Goal: Transaction & Acquisition: Book appointment/travel/reservation

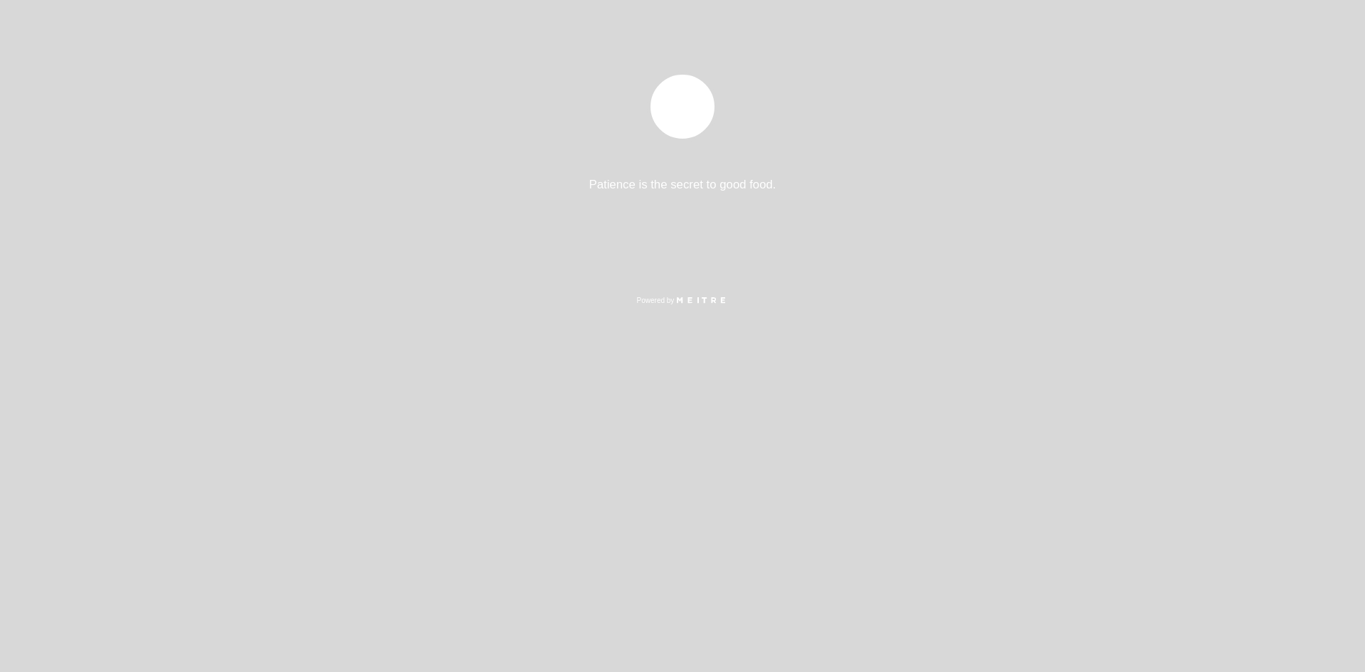
select select "pt"
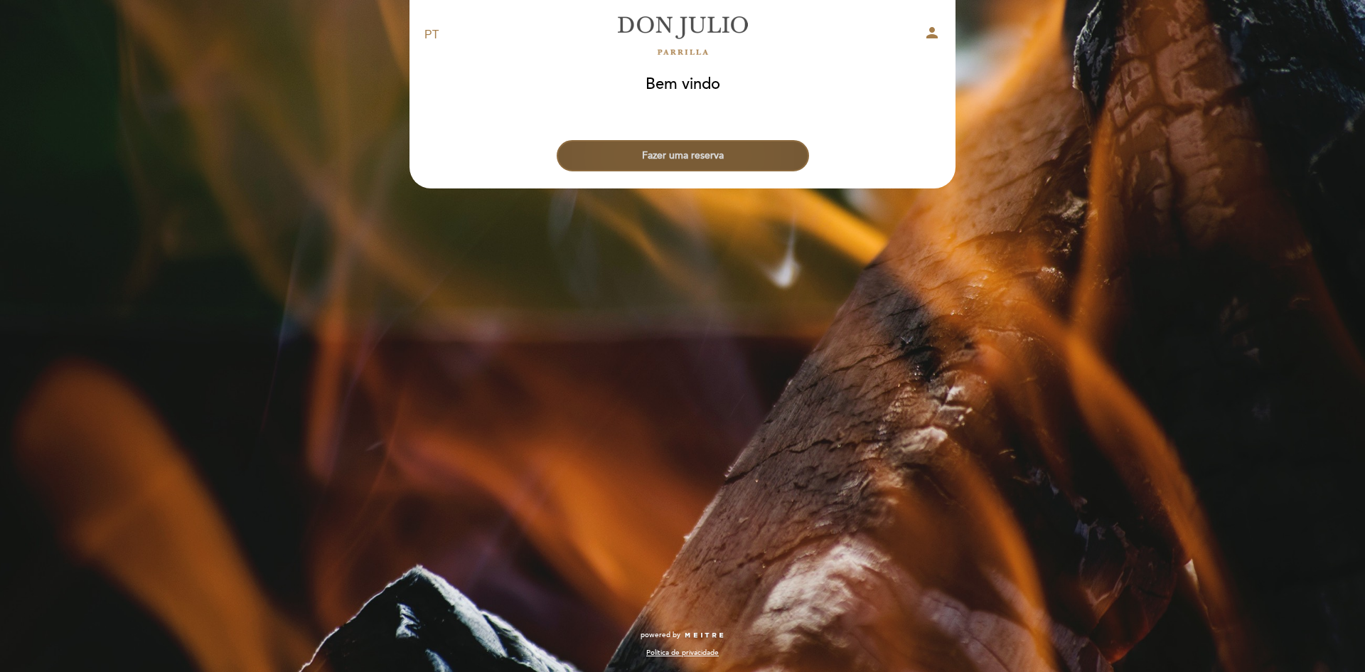
click at [688, 149] on button "Fazer uma reserva" at bounding box center [683, 155] width 252 height 31
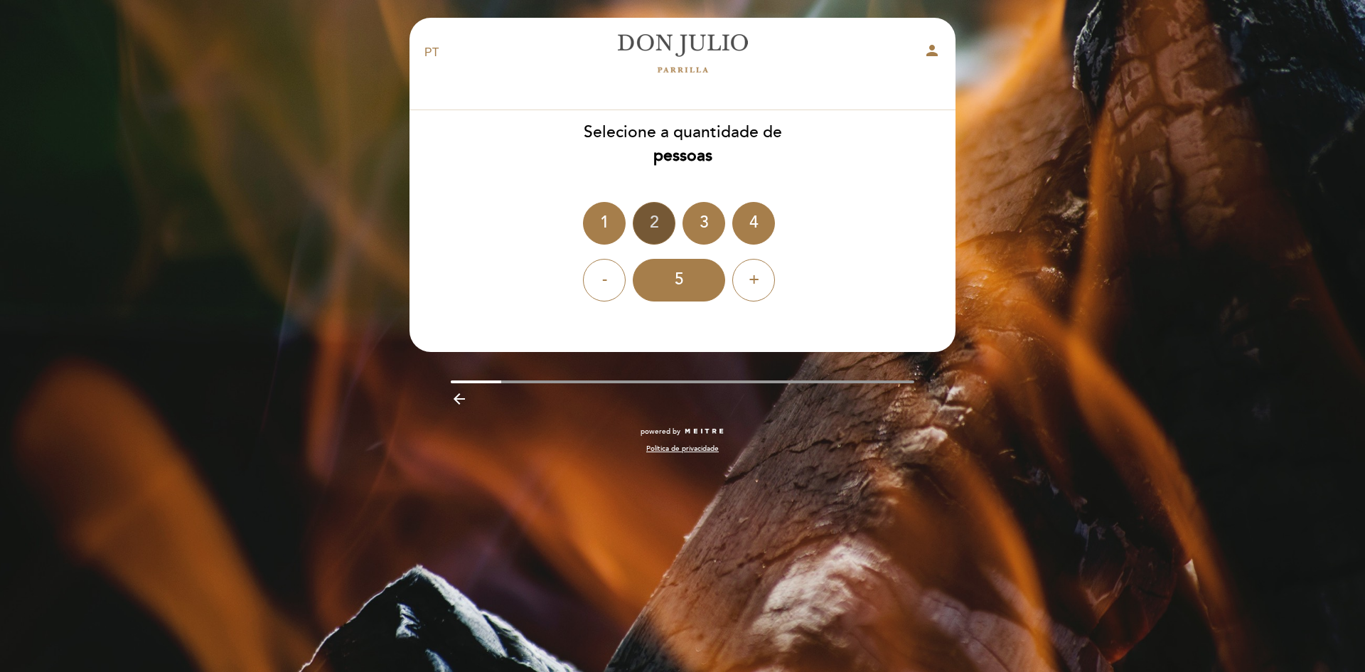
click at [665, 222] on div "2" at bounding box center [654, 223] width 43 height 43
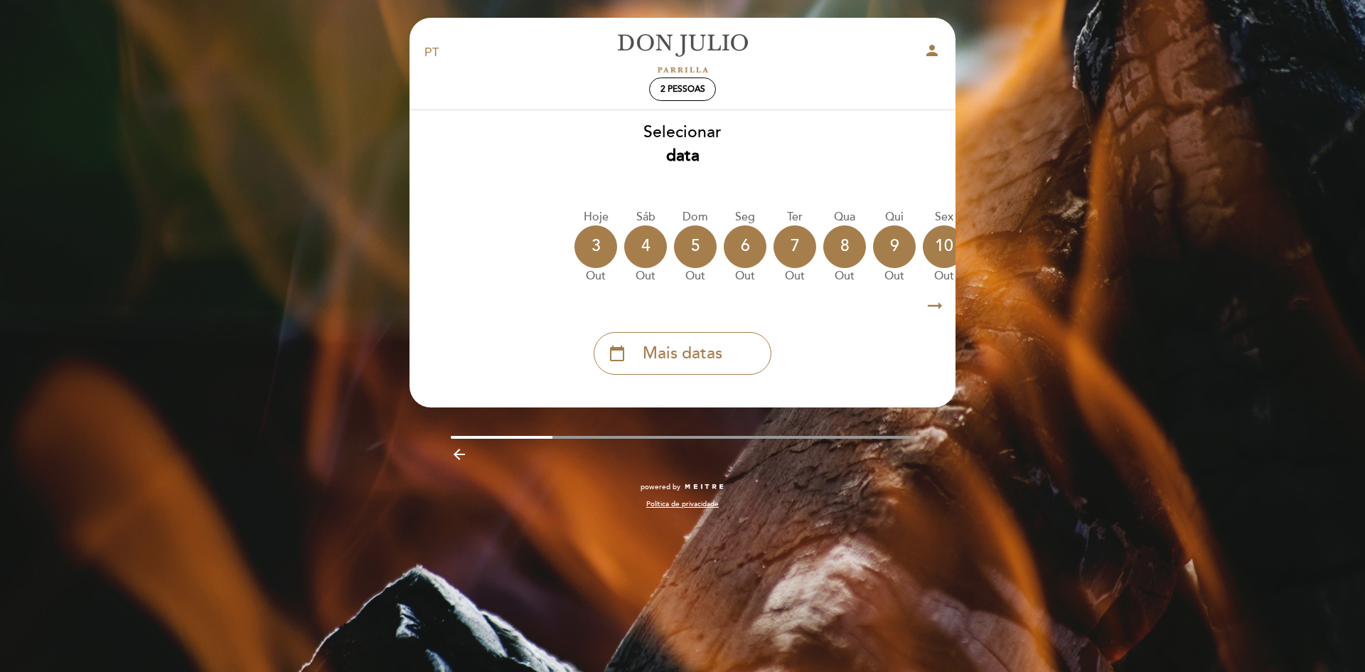
drag, startPoint x: 667, startPoint y: 291, endPoint x: 751, endPoint y: 292, distance: 83.9
click at [751, 292] on div "Hoje [DATE] [DATE] [DATE] [DATE] [DATE] [DATE] [DATE] [DATE] Sáb out" at bounding box center [683, 247] width 548 height 90
click at [837, 248] on div "8" at bounding box center [844, 246] width 43 height 43
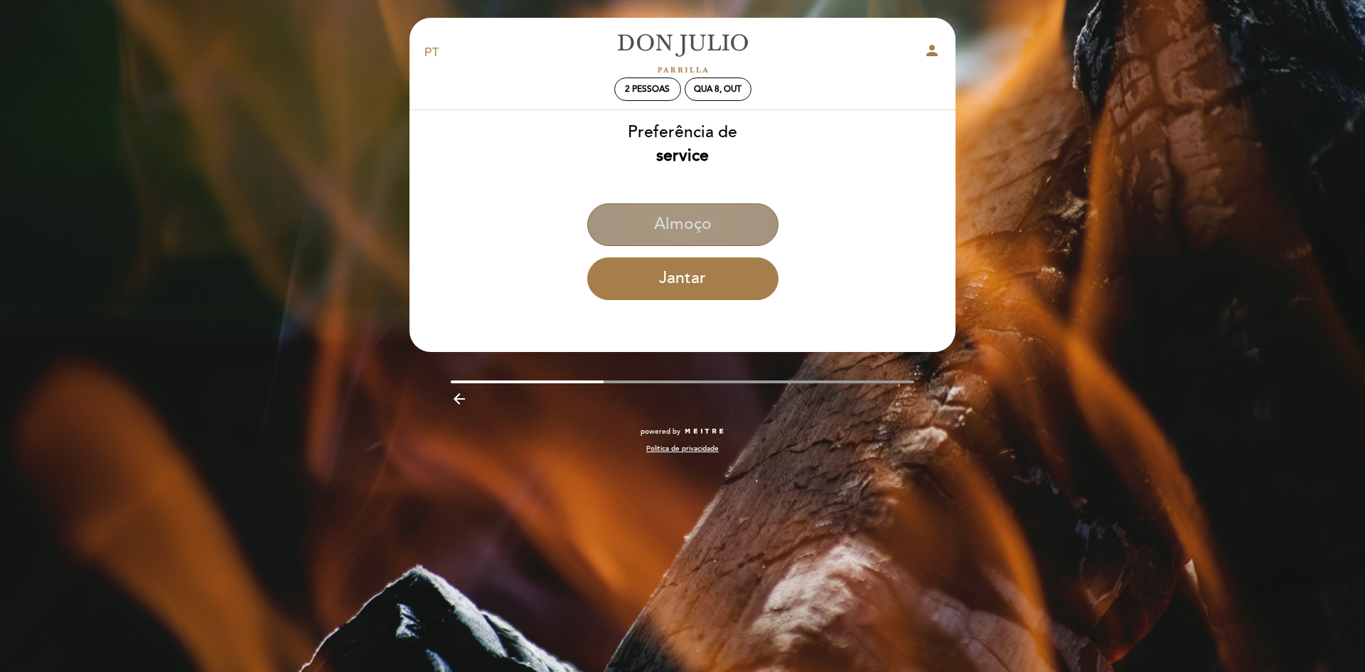
click at [715, 218] on button "Almoço" at bounding box center [682, 224] width 191 height 43
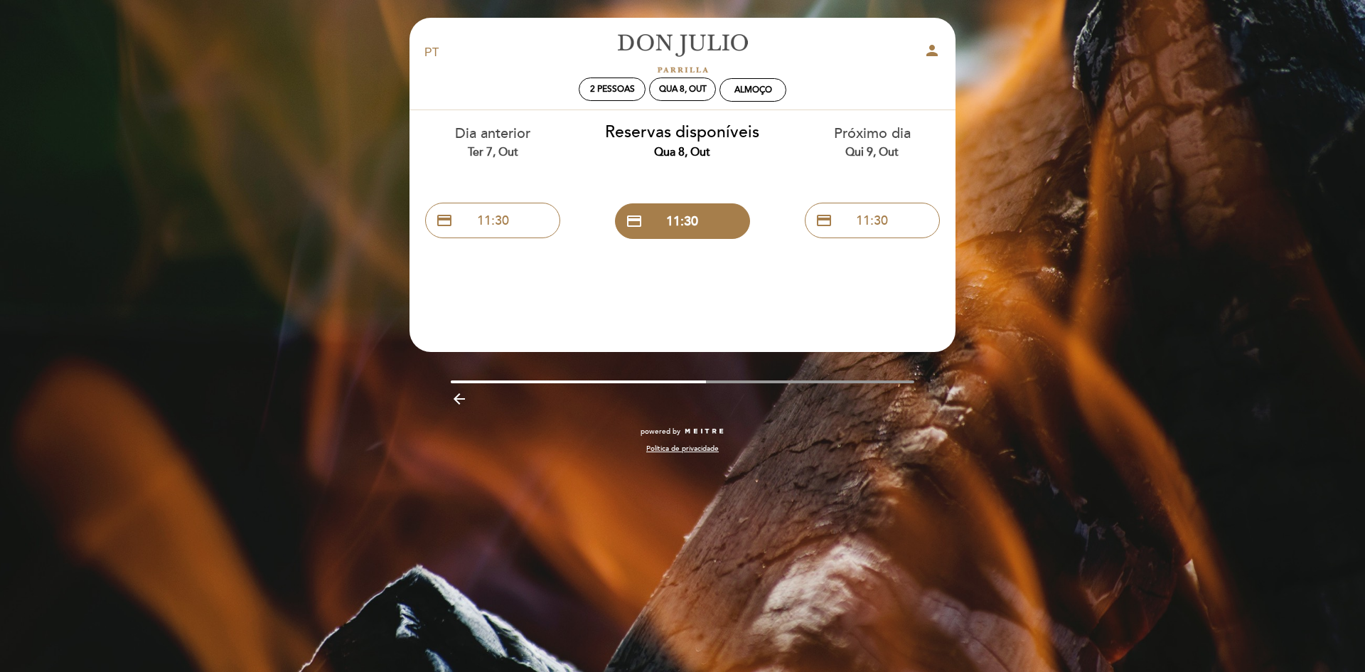
drag, startPoint x: 836, startPoint y: 225, endPoint x: 766, endPoint y: 232, distance: 70.8
click at [766, 232] on div "Dia anterior Ter 7, out credit_card 11:30 Reservas disponíveis Qua 8, out credi…" at bounding box center [682, 178] width 569 height 136
click at [853, 219] on button "credit_card 11:30" at bounding box center [872, 221] width 135 height 36
